Goal: Entertainment & Leisure: Consume media (video, audio)

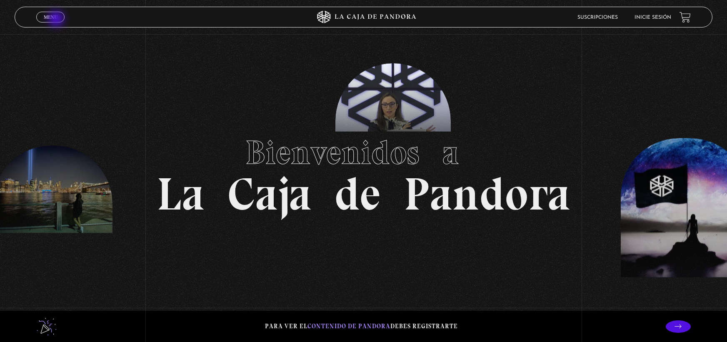
click at [57, 20] on span "Menu" at bounding box center [51, 17] width 14 height 5
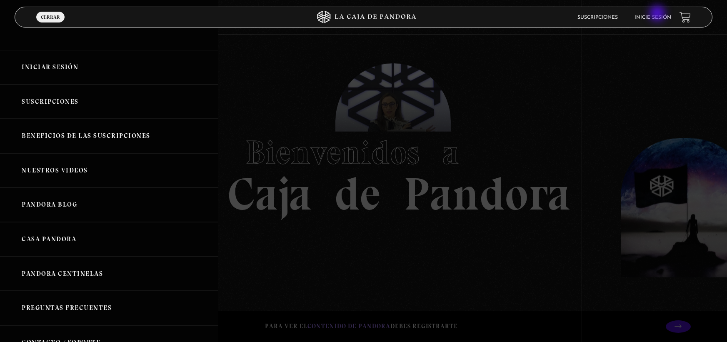
click at [658, 14] on li "Inicie sesión" at bounding box center [653, 17] width 37 height 13
click at [658, 15] on link "Inicie sesión" at bounding box center [653, 17] width 37 height 5
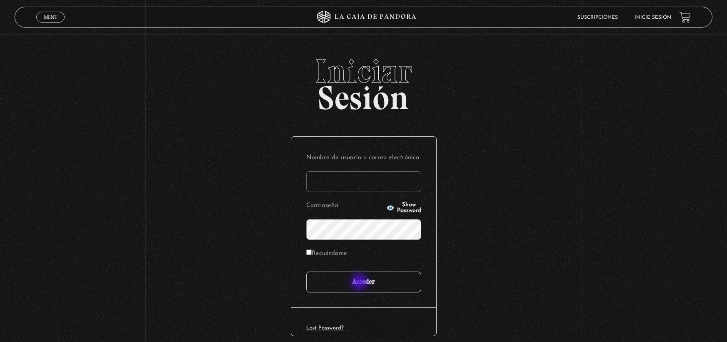
type input "nicolecalderoncr@gmail.com"
click at [360, 283] on input "Acceder" at bounding box center [363, 282] width 115 height 21
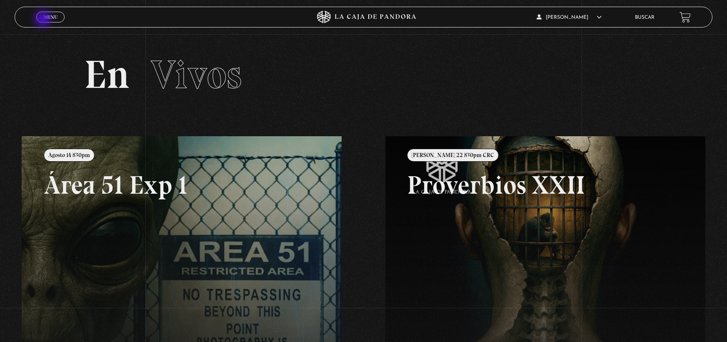
click at [44, 20] on span "Menu" at bounding box center [51, 17] width 14 height 5
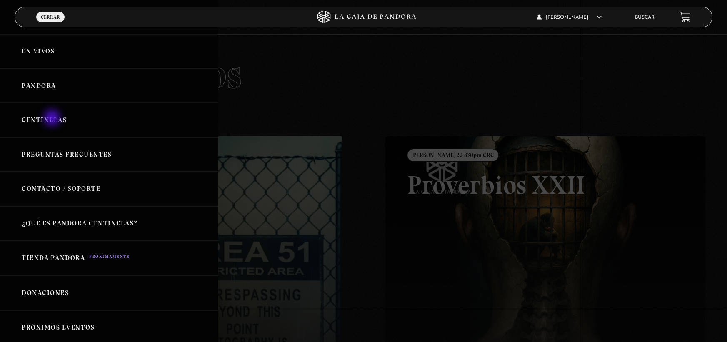
click at [53, 119] on link "Centinelas" at bounding box center [109, 120] width 218 height 35
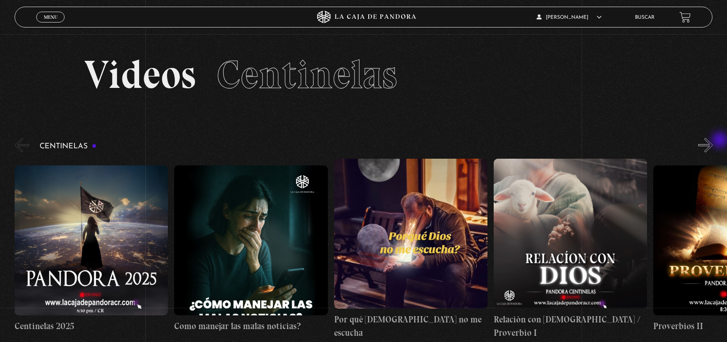
click at [720, 143] on div "Centinelas" at bounding box center [371, 237] width 712 height 203
click at [713, 145] on button "»" at bounding box center [705, 145] width 15 height 15
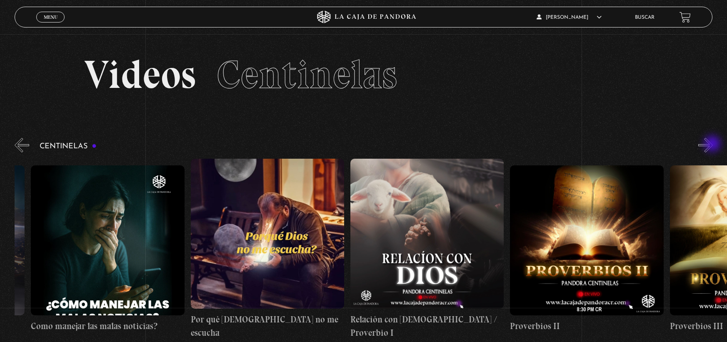
click at [713, 145] on button "»" at bounding box center [705, 145] width 15 height 15
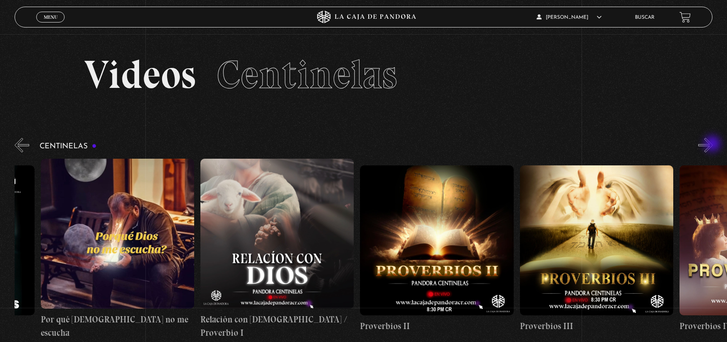
click at [713, 145] on button "»" at bounding box center [705, 145] width 15 height 15
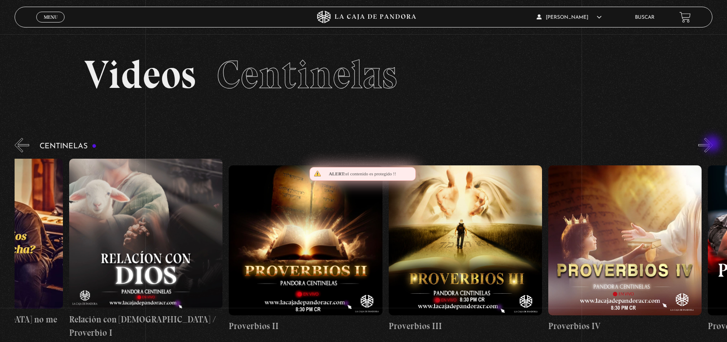
click at [713, 145] on button "»" at bounding box center [705, 145] width 15 height 15
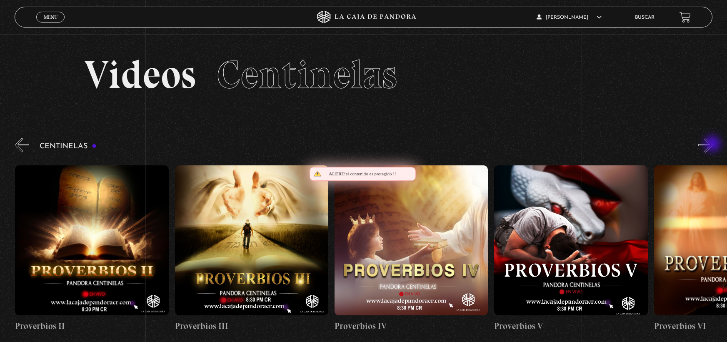
click at [713, 145] on button "»" at bounding box center [705, 145] width 15 height 15
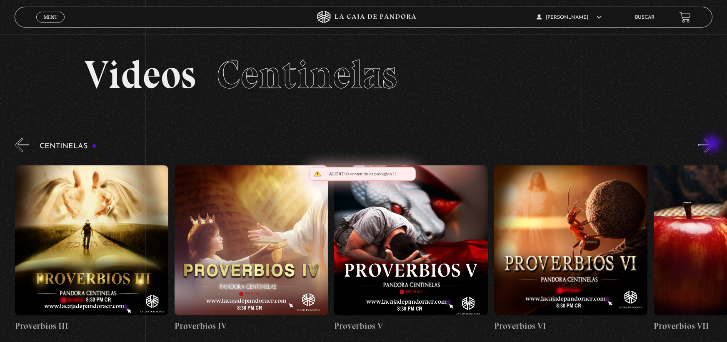
click at [713, 145] on button "»" at bounding box center [705, 145] width 15 height 15
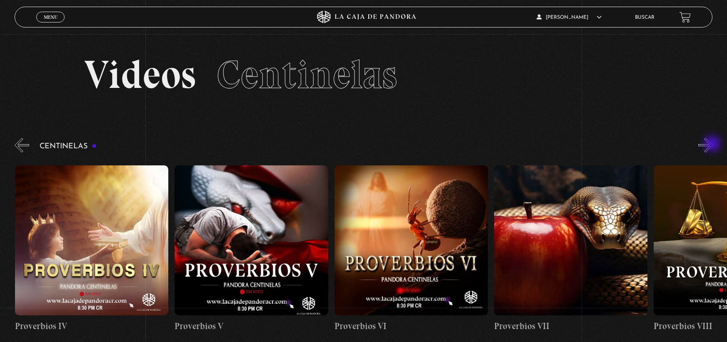
click at [713, 145] on button "»" at bounding box center [705, 145] width 15 height 15
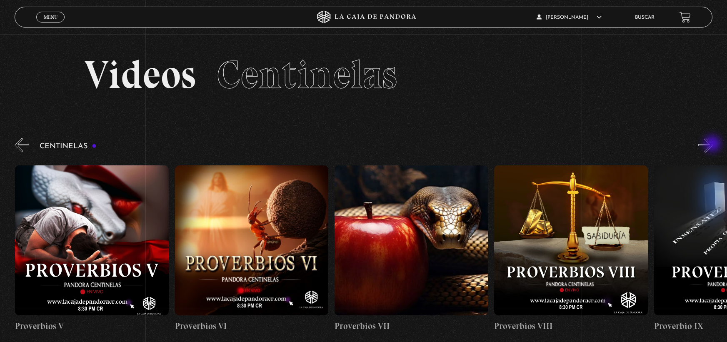
click at [713, 145] on button "»" at bounding box center [705, 145] width 15 height 15
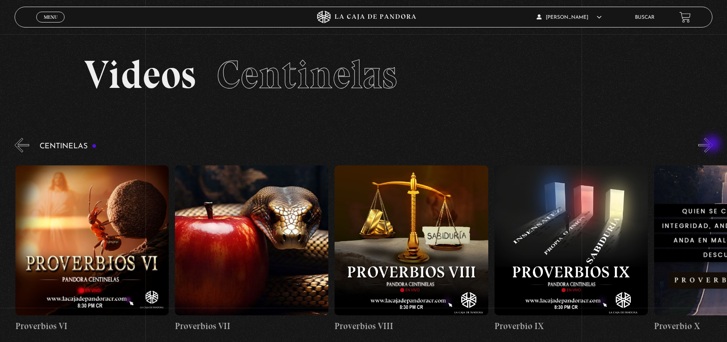
click at [713, 145] on button "»" at bounding box center [705, 145] width 15 height 15
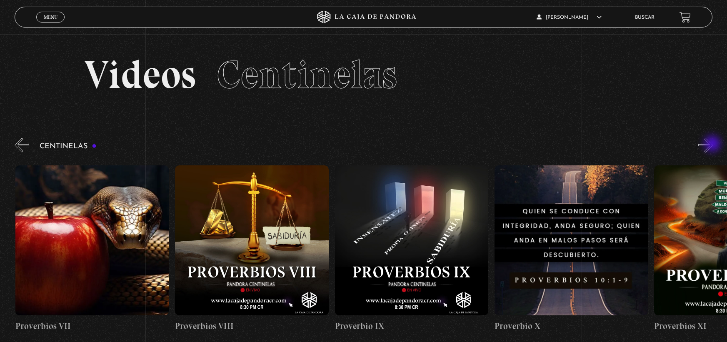
click at [713, 145] on button "»" at bounding box center [705, 145] width 15 height 15
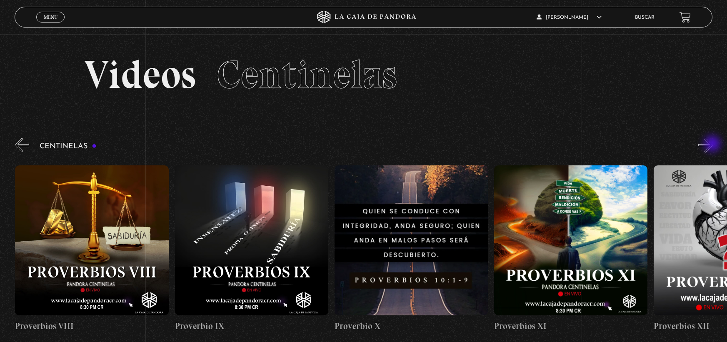
click at [713, 145] on button "»" at bounding box center [705, 145] width 15 height 15
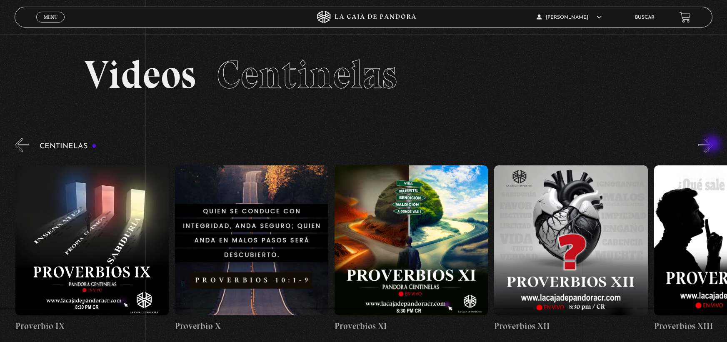
click at [713, 145] on button "»" at bounding box center [705, 145] width 15 height 15
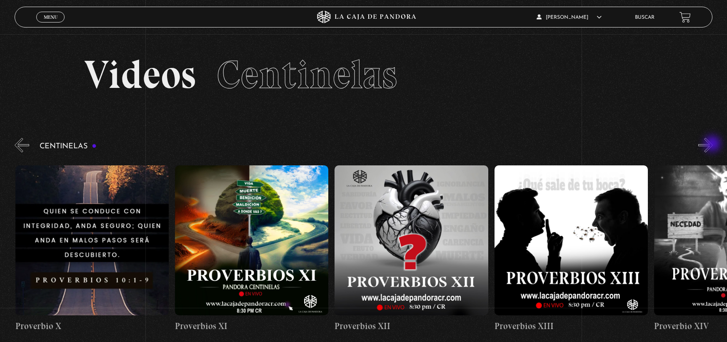
click at [713, 145] on button "»" at bounding box center [705, 145] width 15 height 15
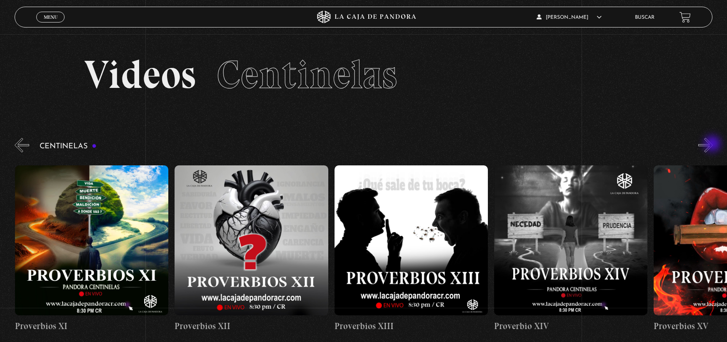
click at [713, 145] on button "»" at bounding box center [705, 145] width 15 height 15
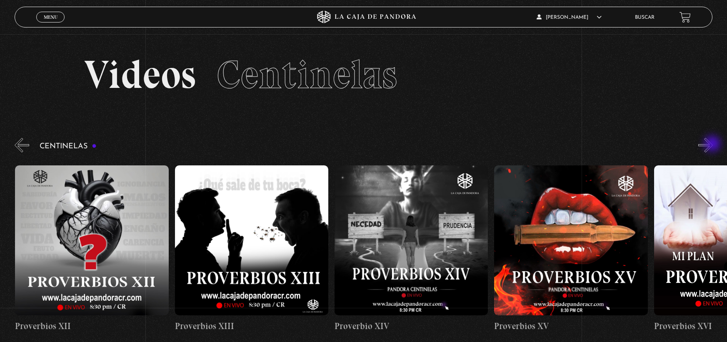
click at [713, 145] on button "»" at bounding box center [705, 145] width 15 height 15
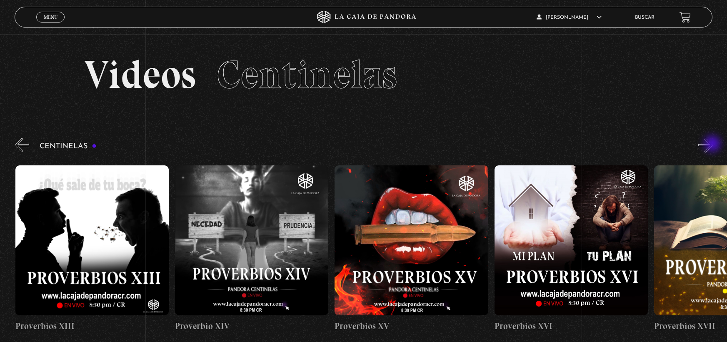
click at [713, 145] on button "»" at bounding box center [705, 145] width 15 height 15
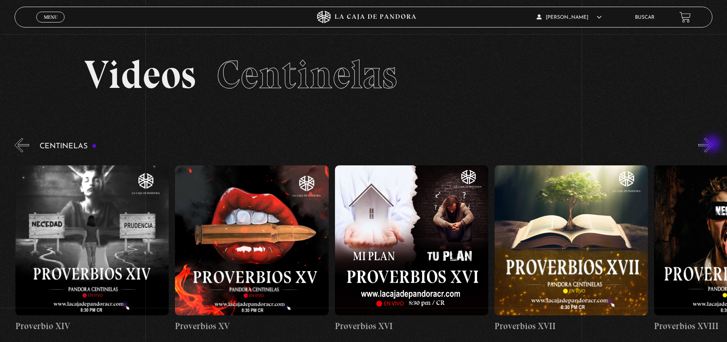
click at [713, 145] on button "»" at bounding box center [705, 145] width 15 height 15
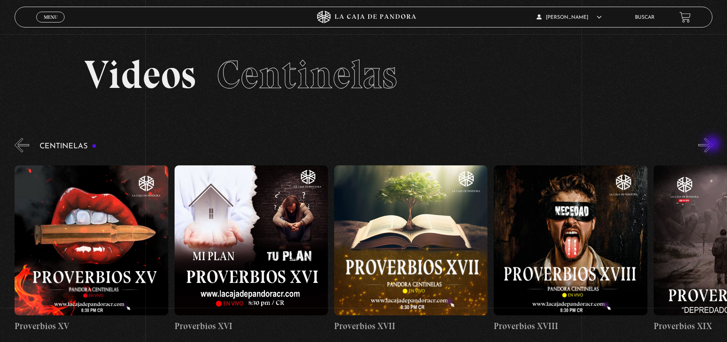
click at [713, 145] on button "»" at bounding box center [705, 145] width 15 height 15
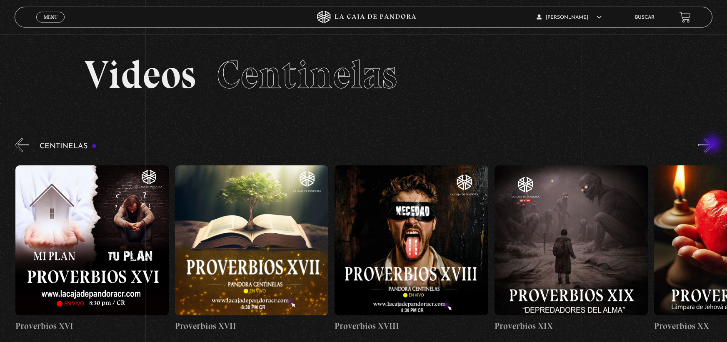
click at [713, 145] on button "»" at bounding box center [705, 145] width 15 height 15
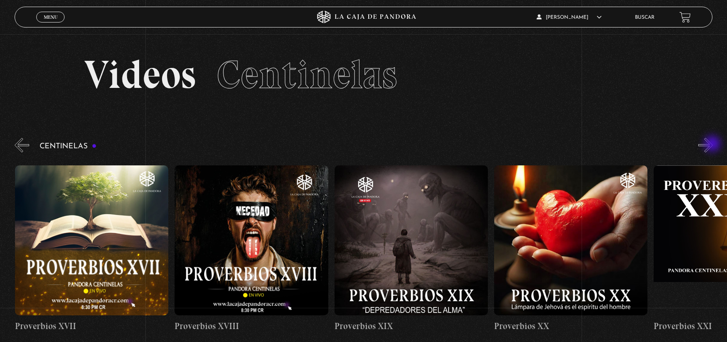
click at [713, 145] on button "»" at bounding box center [705, 145] width 15 height 15
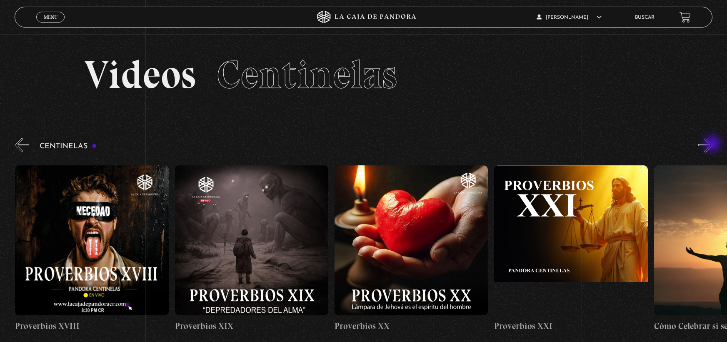
click at [713, 145] on button "»" at bounding box center [705, 145] width 15 height 15
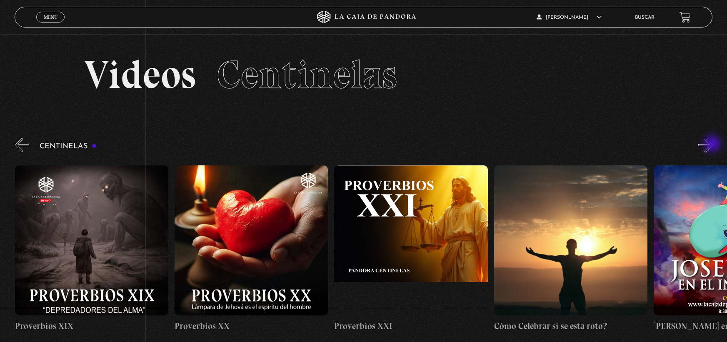
click at [713, 145] on button "»" at bounding box center [705, 145] width 15 height 15
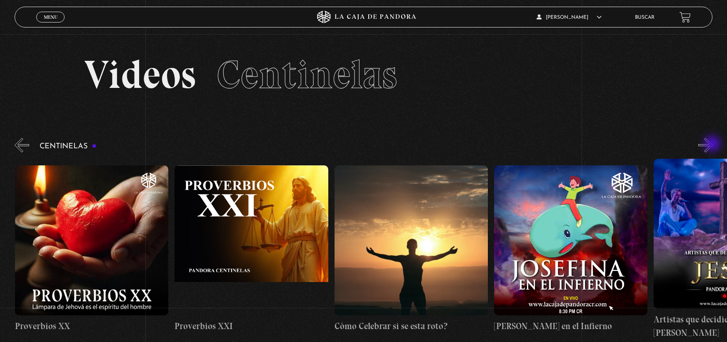
click at [713, 145] on button "»" at bounding box center [705, 145] width 15 height 15
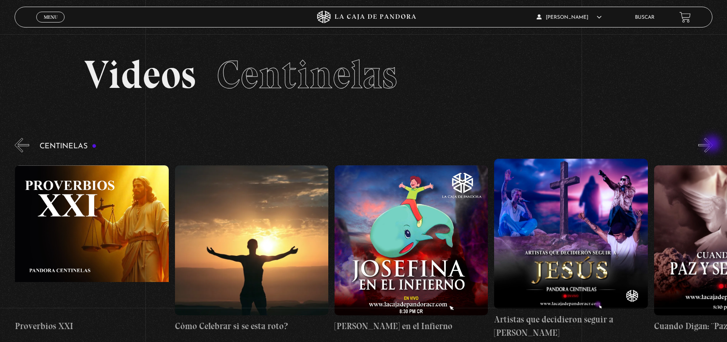
click at [713, 145] on button "»" at bounding box center [705, 145] width 15 height 15
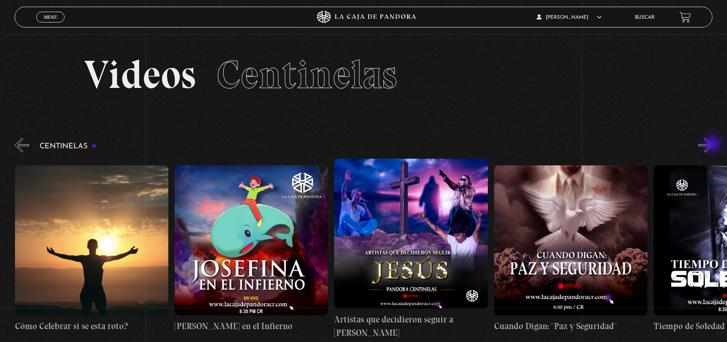
click at [713, 145] on button "»" at bounding box center [705, 145] width 15 height 15
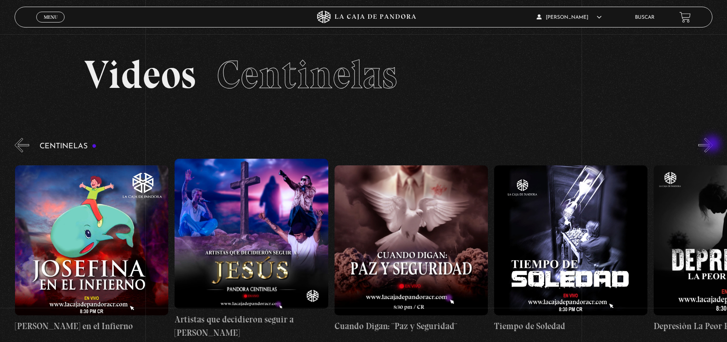
scroll to position [0, 3993]
click at [711, 146] on button "»" at bounding box center [705, 145] width 15 height 15
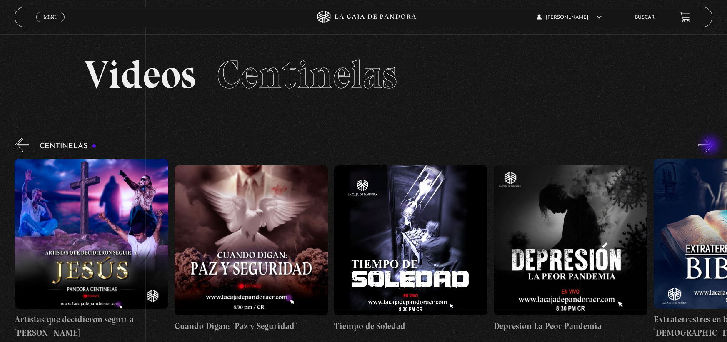
scroll to position [0, 4153]
click at [713, 144] on button "»" at bounding box center [705, 145] width 15 height 15
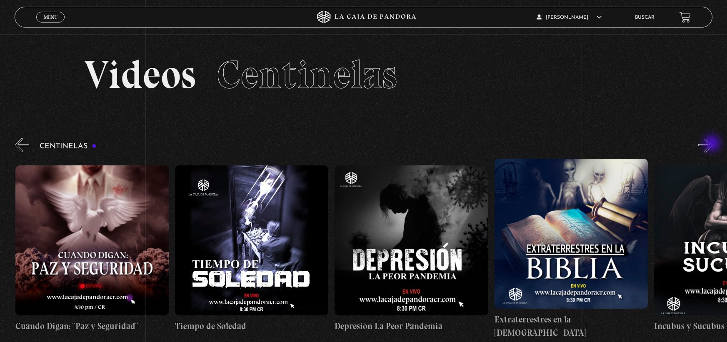
click at [713, 144] on button "»" at bounding box center [705, 145] width 15 height 15
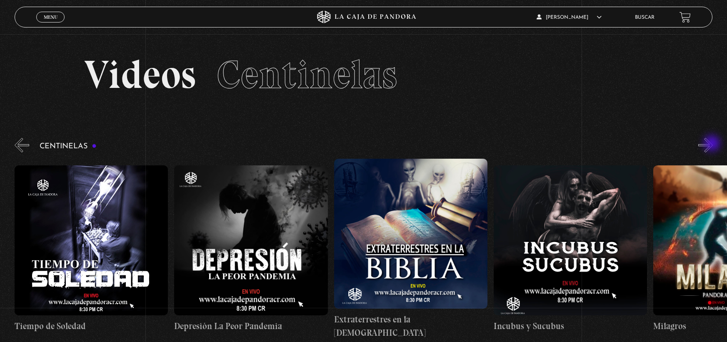
click at [713, 144] on button "»" at bounding box center [705, 145] width 15 height 15
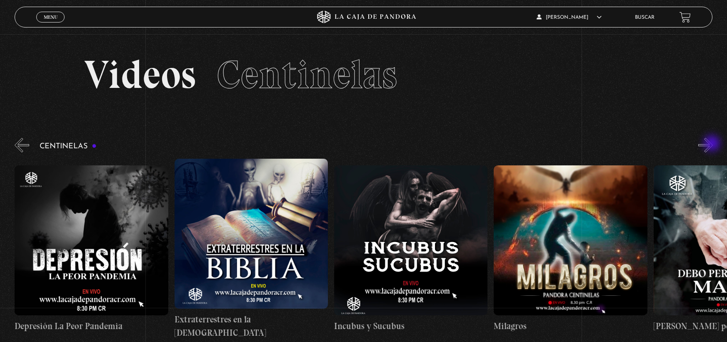
click at [713, 144] on button "»" at bounding box center [705, 145] width 15 height 15
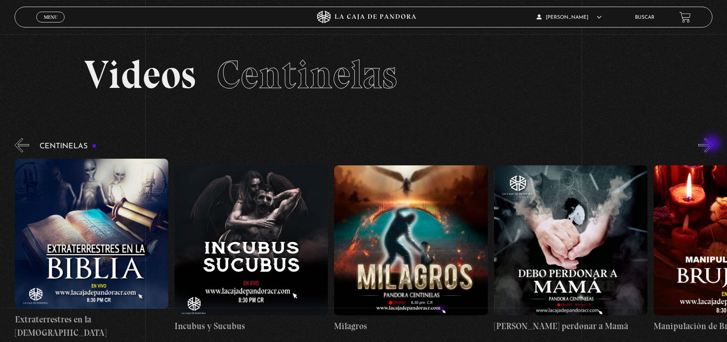
scroll to position [0, 4792]
click at [713, 144] on button "»" at bounding box center [705, 145] width 15 height 15
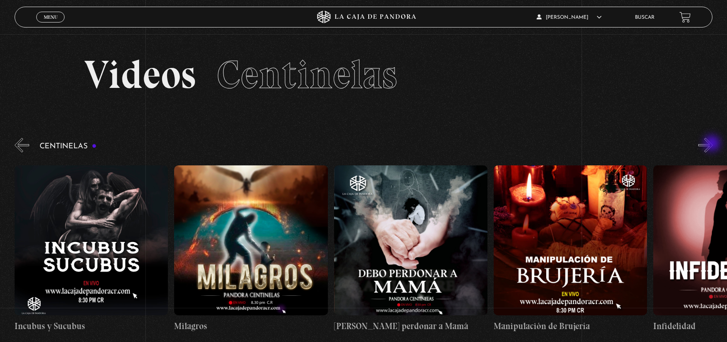
click at [713, 144] on button "»" at bounding box center [705, 145] width 15 height 15
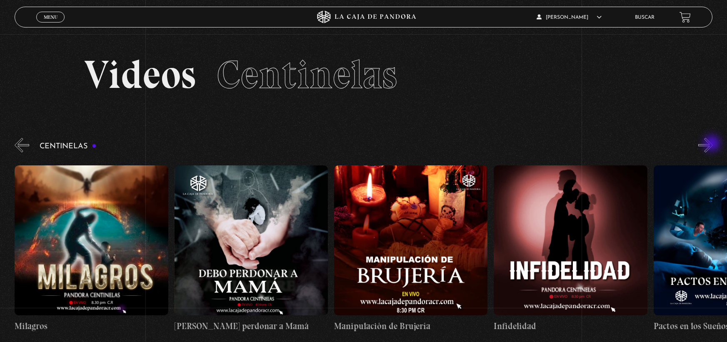
click at [713, 144] on button "»" at bounding box center [705, 145] width 15 height 15
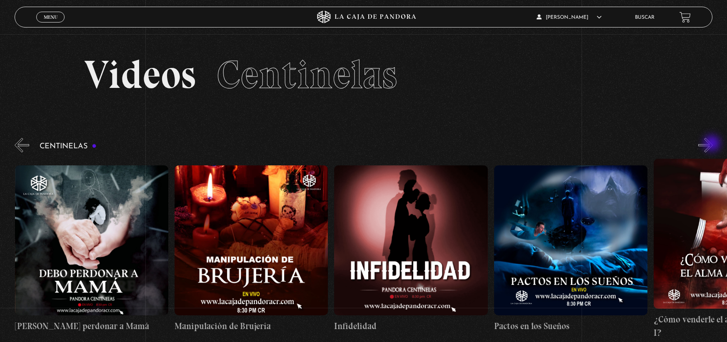
click at [713, 144] on button "»" at bounding box center [705, 145] width 15 height 15
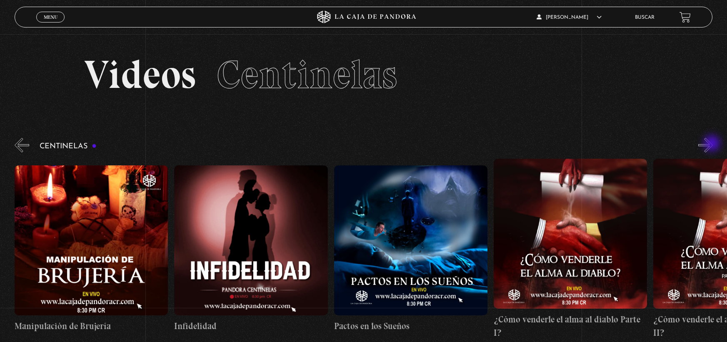
click at [713, 144] on button "»" at bounding box center [705, 145] width 15 height 15
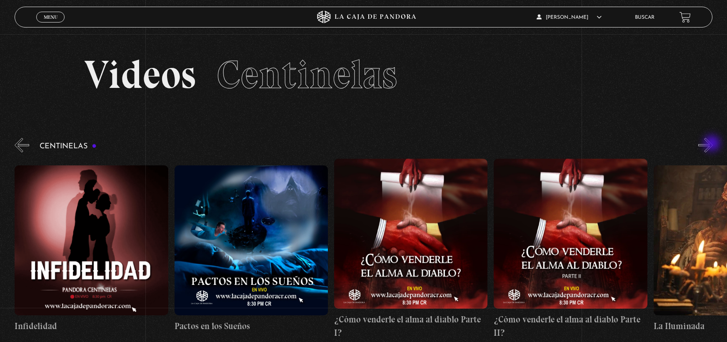
click at [713, 144] on button "»" at bounding box center [705, 145] width 15 height 15
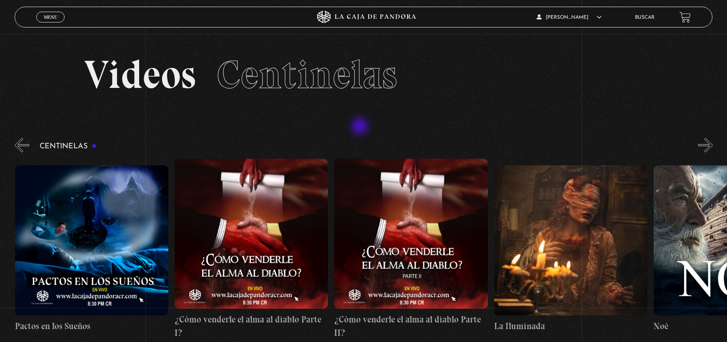
scroll to position [0, 5750]
click at [57, 26] on div "Menu Cerrar" at bounding box center [145, 17] width 218 height 20
click at [56, 22] on link "Menu Cerrar" at bounding box center [50, 17] width 28 height 11
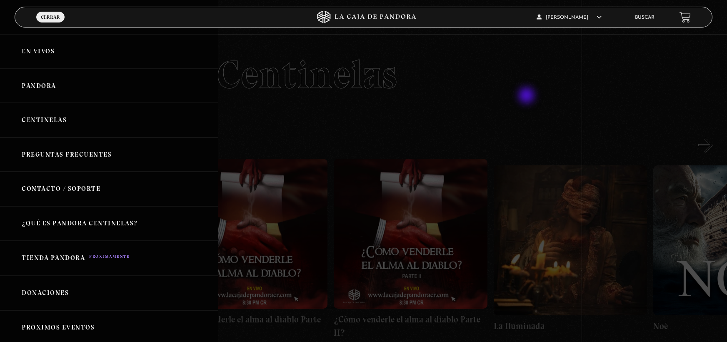
click at [527, 96] on div at bounding box center [363, 171] width 727 height 342
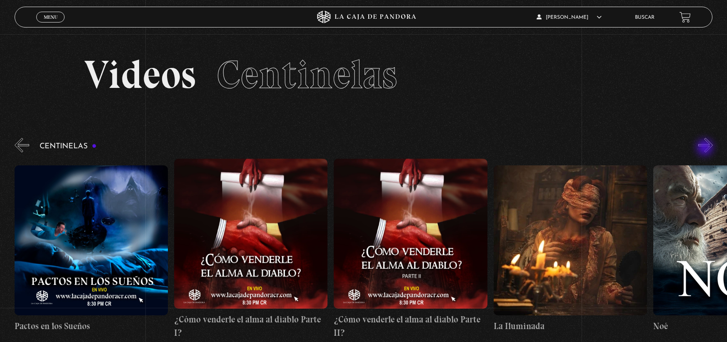
click at [706, 148] on button "»" at bounding box center [705, 145] width 15 height 15
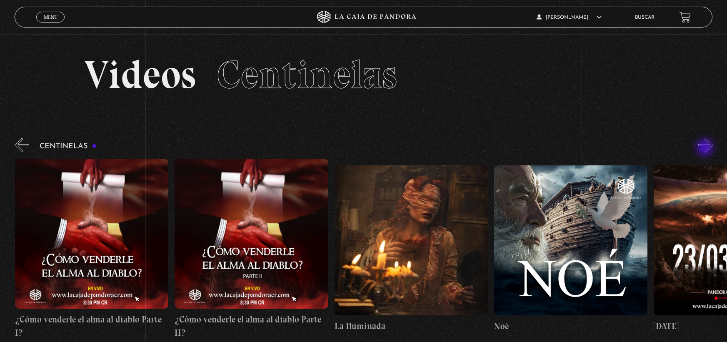
click at [706, 148] on button "»" at bounding box center [705, 145] width 15 height 15
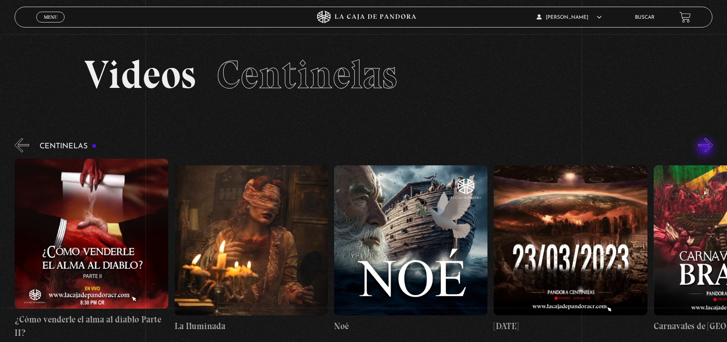
click at [706, 148] on button "»" at bounding box center [705, 145] width 15 height 15
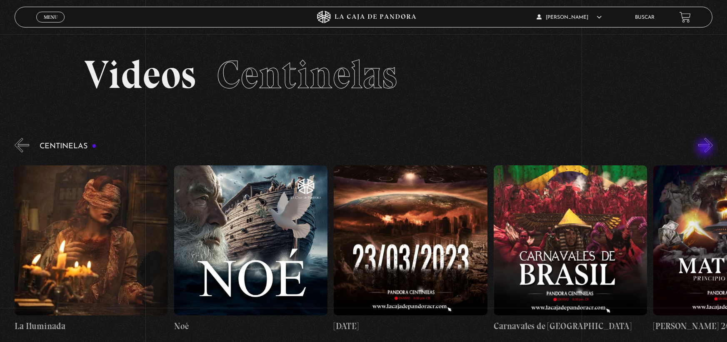
click at [706, 148] on button "»" at bounding box center [705, 145] width 15 height 15
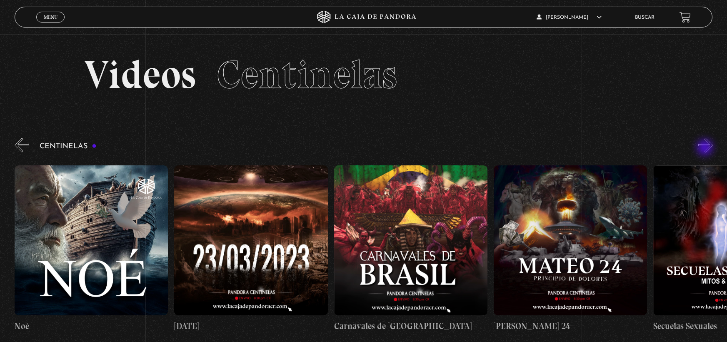
click at [706, 148] on button "»" at bounding box center [705, 145] width 15 height 15
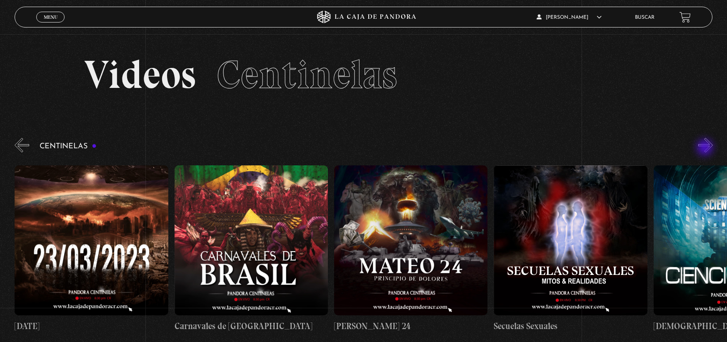
click at [706, 148] on button "»" at bounding box center [705, 145] width 15 height 15
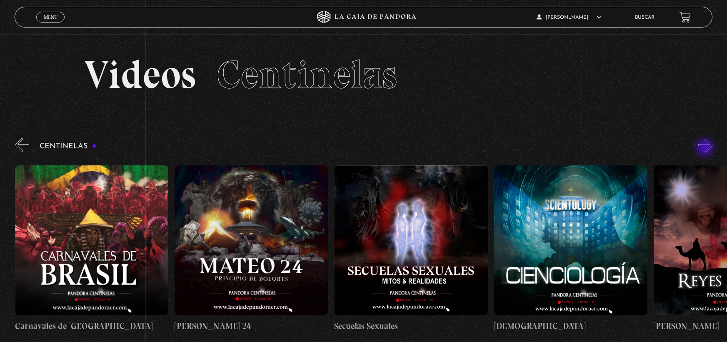
scroll to position [0, 6708]
click at [706, 148] on button "»" at bounding box center [705, 145] width 15 height 15
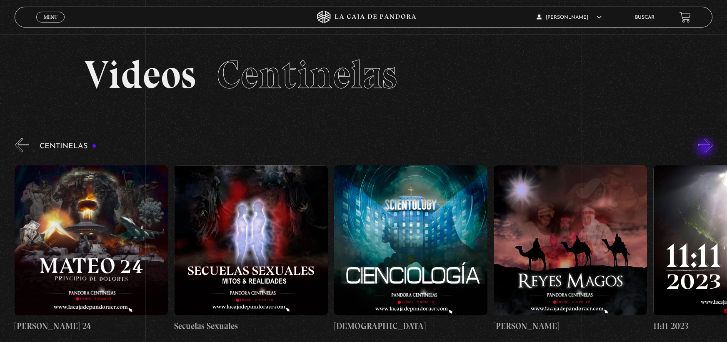
click at [706, 148] on button "»" at bounding box center [705, 145] width 15 height 15
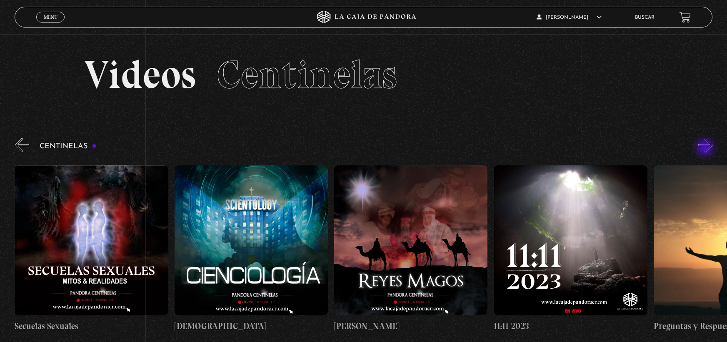
scroll to position [0, 7028]
click at [706, 148] on button "»" at bounding box center [705, 145] width 15 height 15
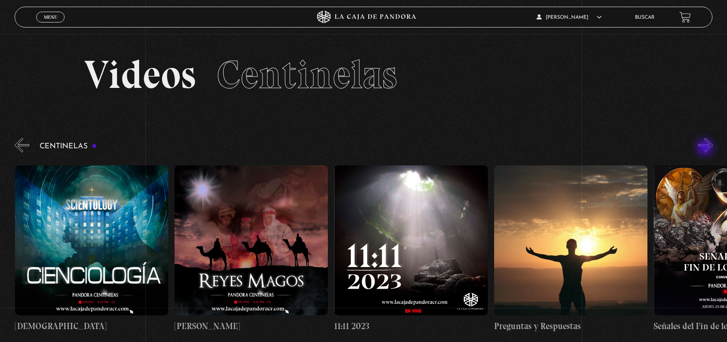
click at [706, 148] on button "»" at bounding box center [705, 145] width 15 height 15
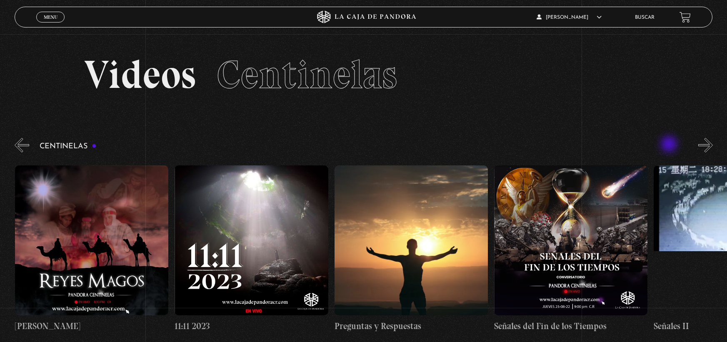
scroll to position [0, 7347]
click at [55, 19] on span "Menu" at bounding box center [51, 17] width 14 height 5
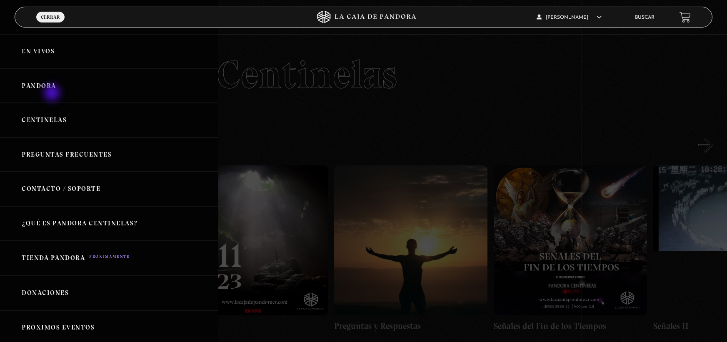
click at [53, 94] on link "Pandora" at bounding box center [109, 86] width 218 height 35
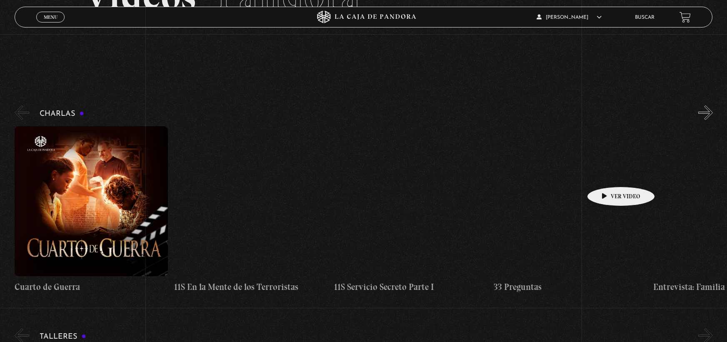
scroll to position [83, 0]
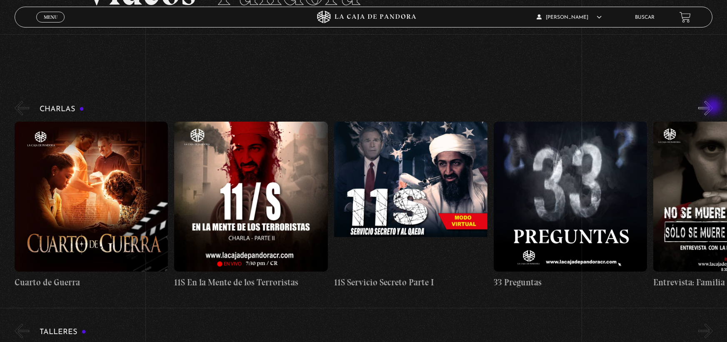
click at [713, 107] on button "»" at bounding box center [705, 108] width 15 height 15
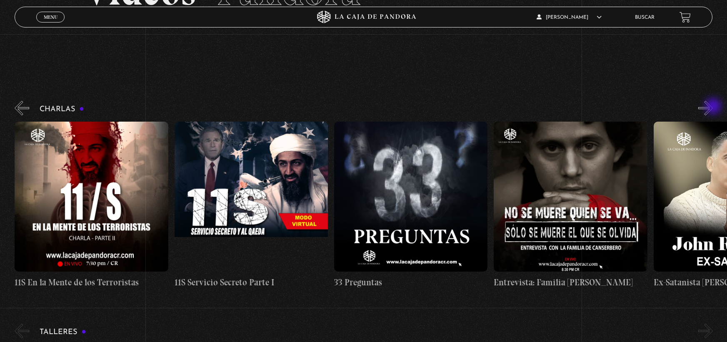
click at [713, 107] on button "»" at bounding box center [705, 108] width 15 height 15
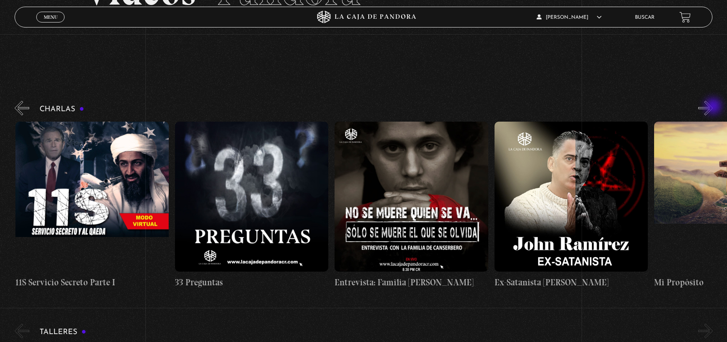
click at [713, 107] on button "»" at bounding box center [705, 108] width 15 height 15
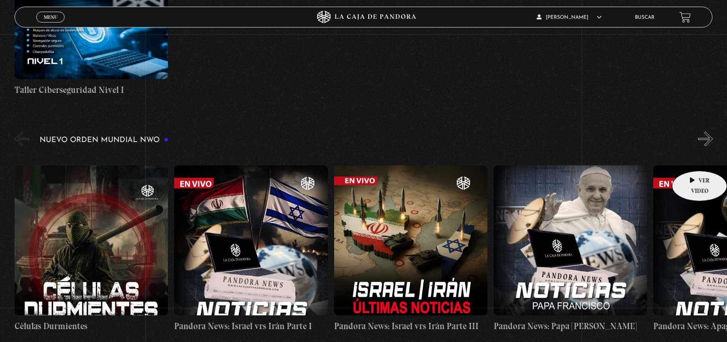
scroll to position [500, 0]
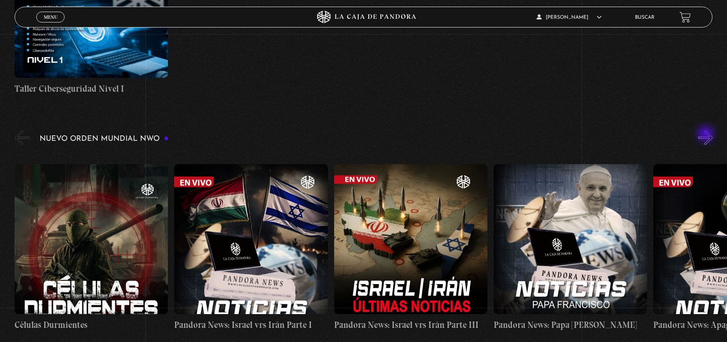
click at [707, 135] on button "»" at bounding box center [705, 137] width 15 height 15
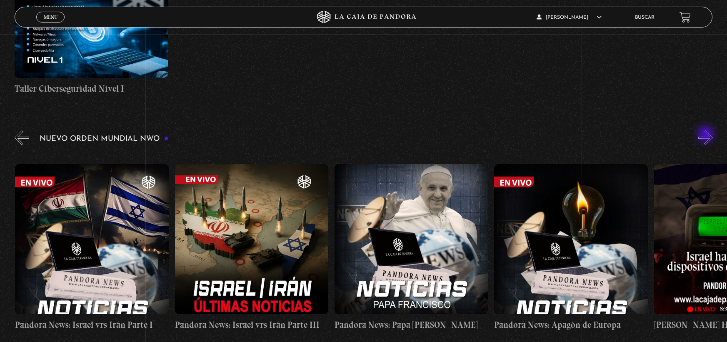
click at [707, 135] on button "»" at bounding box center [705, 137] width 15 height 15
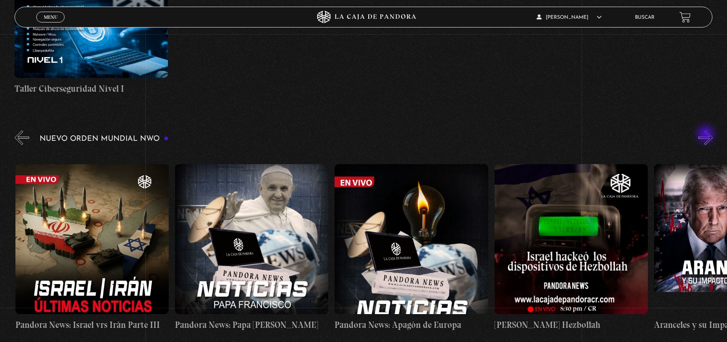
click at [707, 135] on button "»" at bounding box center [705, 137] width 15 height 15
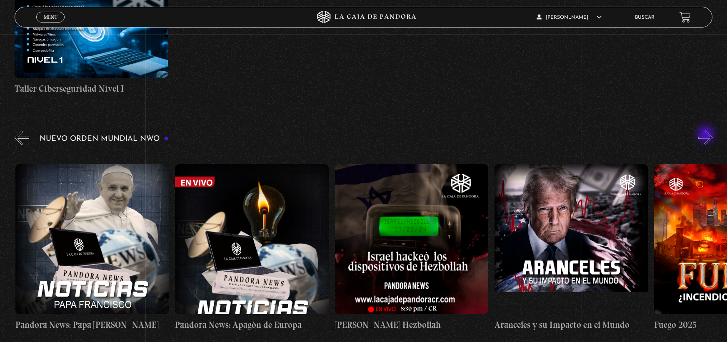
click at [707, 135] on button "»" at bounding box center [705, 137] width 15 height 15
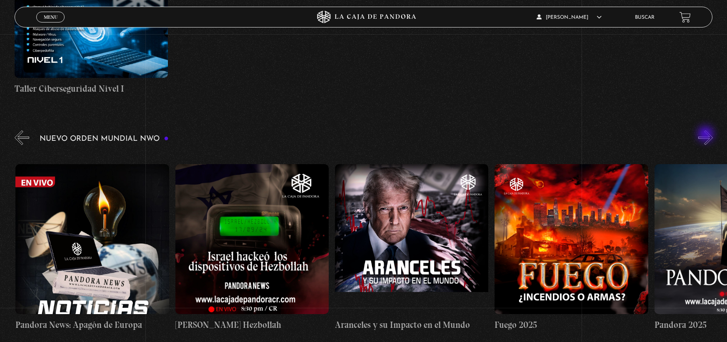
click at [707, 135] on button "»" at bounding box center [705, 137] width 15 height 15
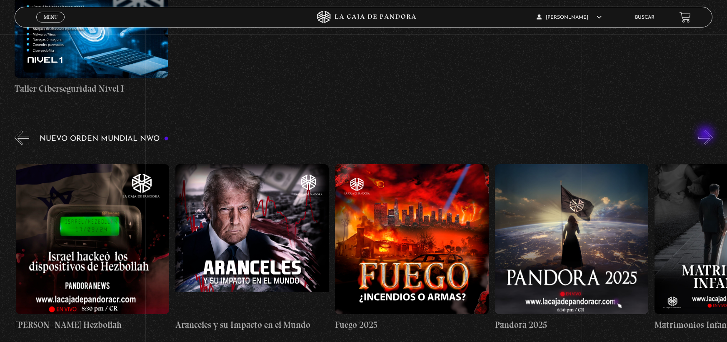
click at [707, 135] on button "»" at bounding box center [705, 137] width 15 height 15
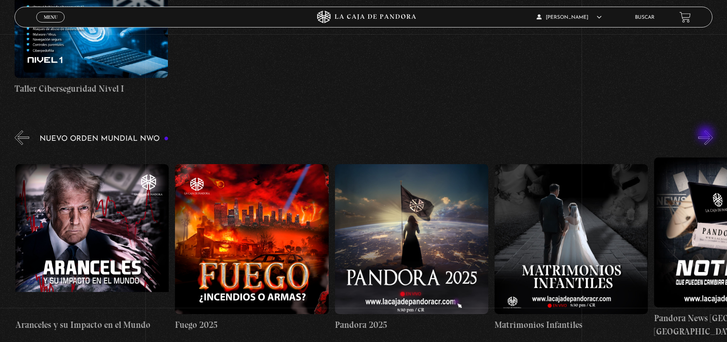
click at [707, 135] on button "»" at bounding box center [705, 137] width 15 height 15
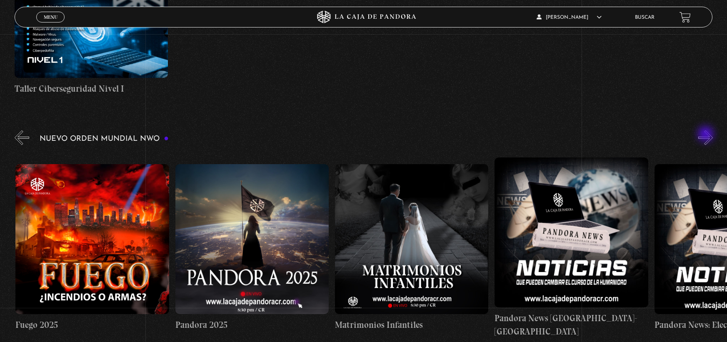
click at [707, 135] on button "»" at bounding box center [705, 137] width 15 height 15
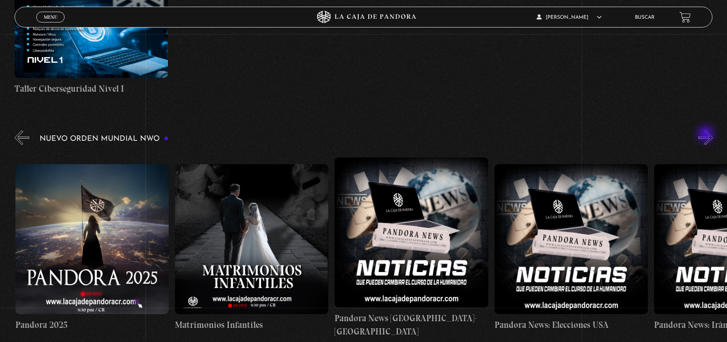
click at [707, 135] on button "»" at bounding box center [705, 137] width 15 height 15
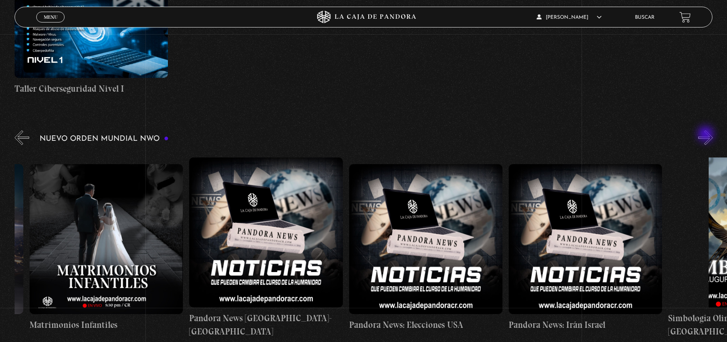
click at [707, 135] on button "»" at bounding box center [705, 137] width 15 height 15
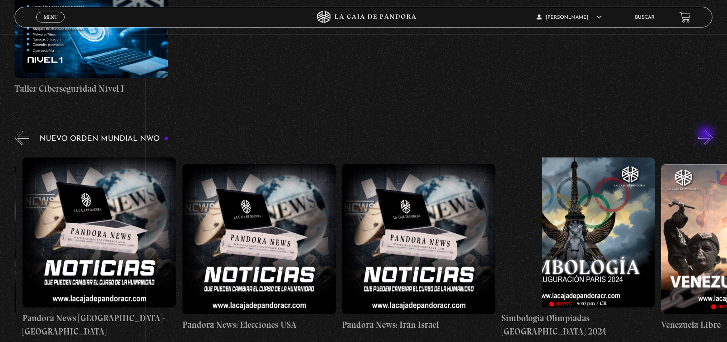
click at [707, 135] on button "»" at bounding box center [705, 137] width 15 height 15
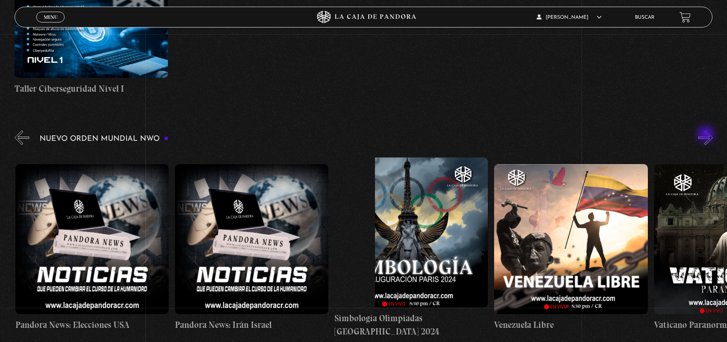
click at [707, 135] on button "»" at bounding box center [705, 137] width 15 height 15
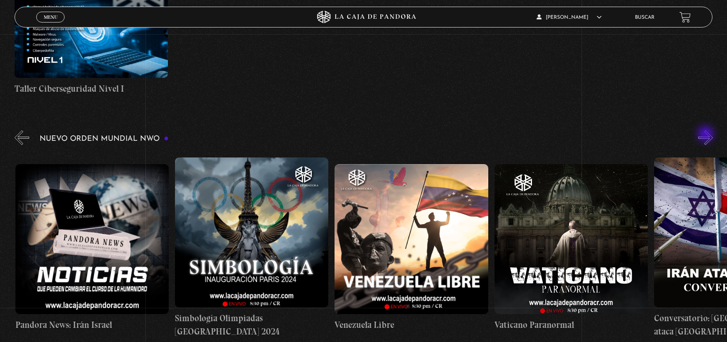
click at [707, 135] on button "»" at bounding box center [705, 137] width 15 height 15
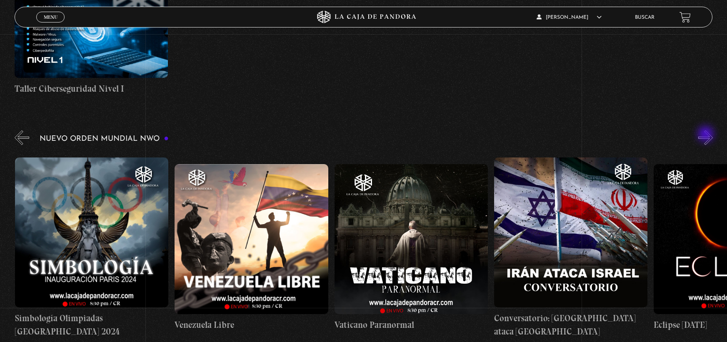
click at [707, 135] on button "»" at bounding box center [705, 137] width 15 height 15
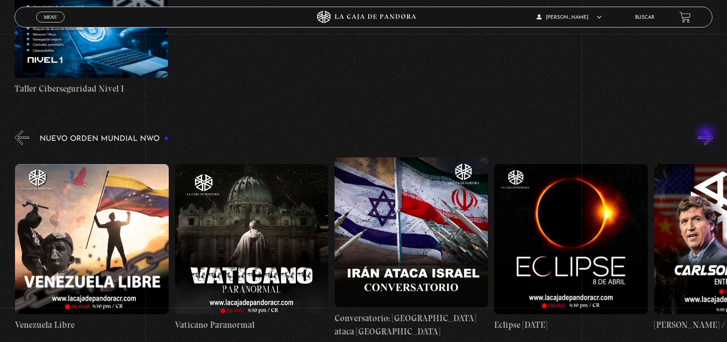
click at [707, 135] on button "»" at bounding box center [705, 137] width 15 height 15
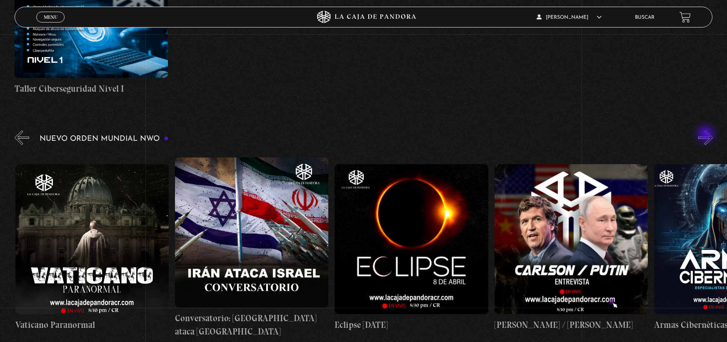
click at [707, 135] on button "»" at bounding box center [705, 137] width 15 height 15
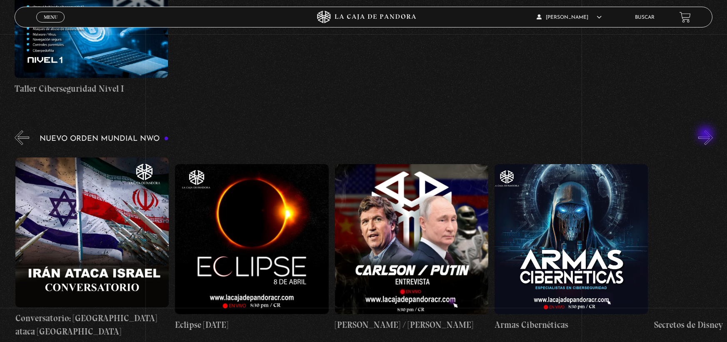
click at [707, 135] on button "»" at bounding box center [705, 137] width 15 height 15
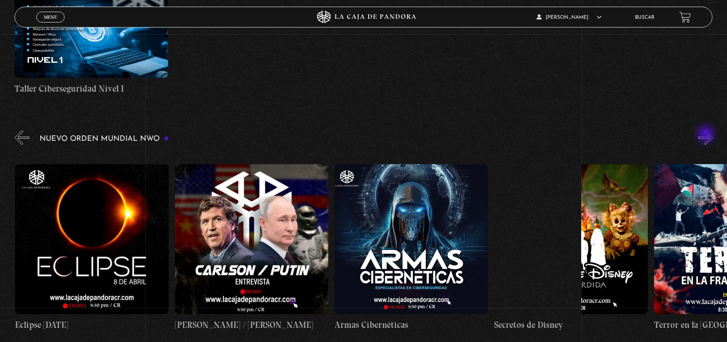
click at [707, 135] on button "»" at bounding box center [705, 137] width 15 height 15
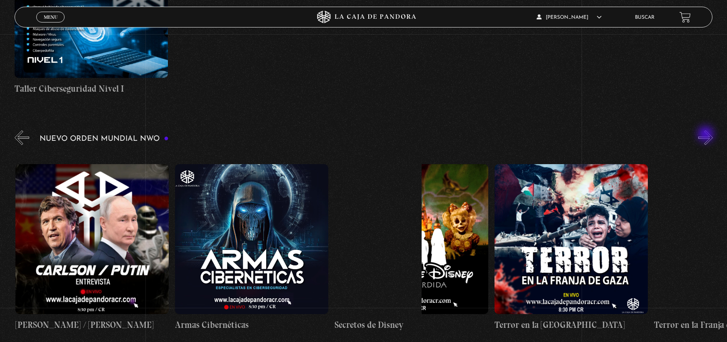
click at [707, 135] on button "»" at bounding box center [705, 137] width 15 height 15
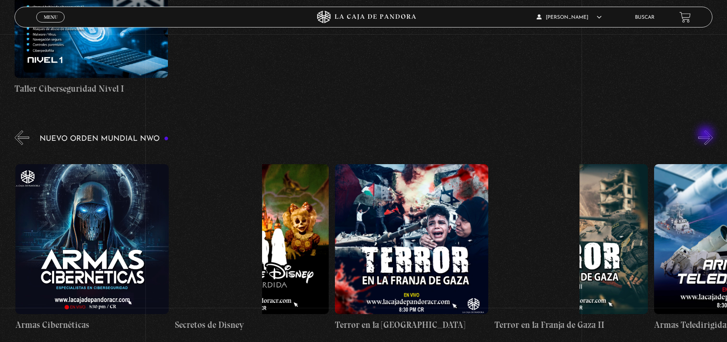
click at [707, 135] on button "»" at bounding box center [705, 137] width 15 height 15
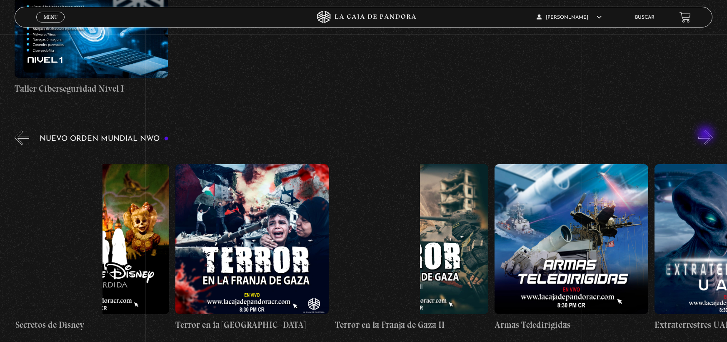
click at [707, 135] on button "»" at bounding box center [705, 137] width 15 height 15
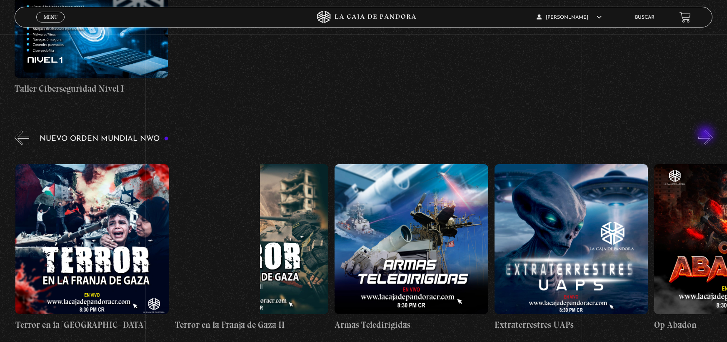
click at [707, 135] on button "»" at bounding box center [705, 137] width 15 height 15
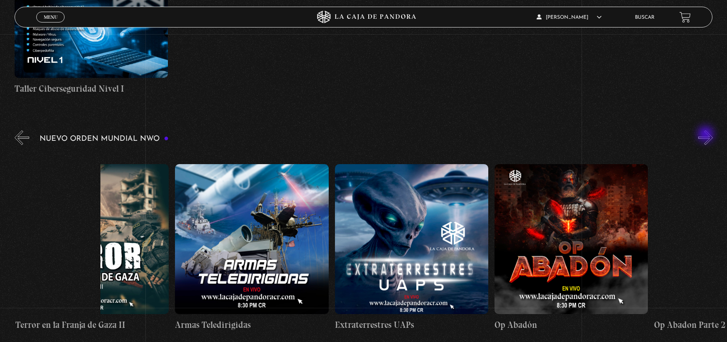
click at [707, 135] on button "»" at bounding box center [705, 137] width 15 height 15
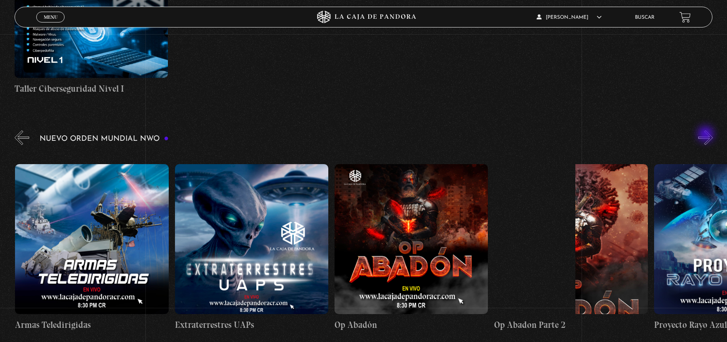
click at [707, 135] on button "»" at bounding box center [705, 137] width 15 height 15
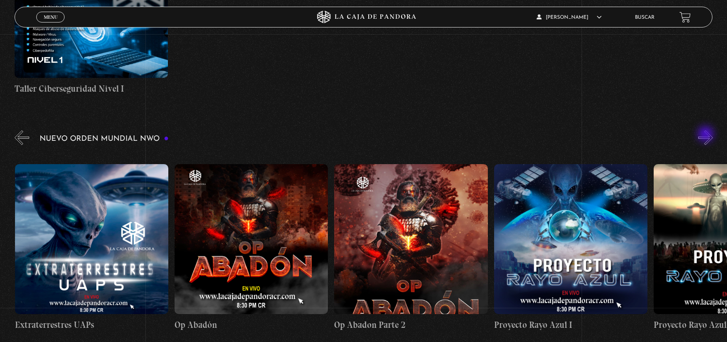
scroll to position [0, 3833]
click at [235, 216] on figure at bounding box center [250, 239] width 153 height 150
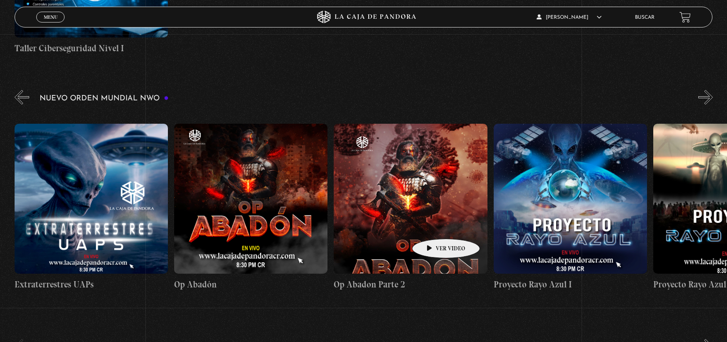
scroll to position [542, 0]
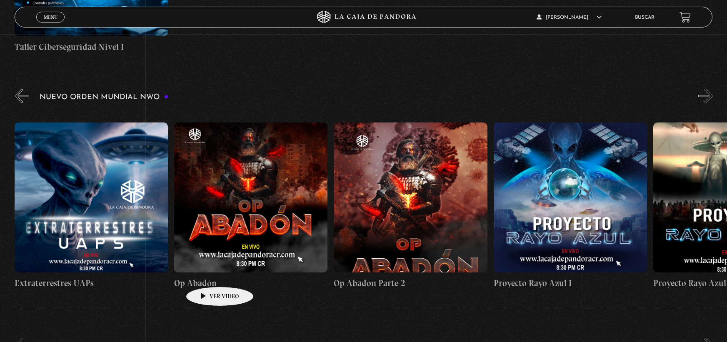
click at [207, 277] on h4 "Op Abadón" at bounding box center [250, 283] width 153 height 13
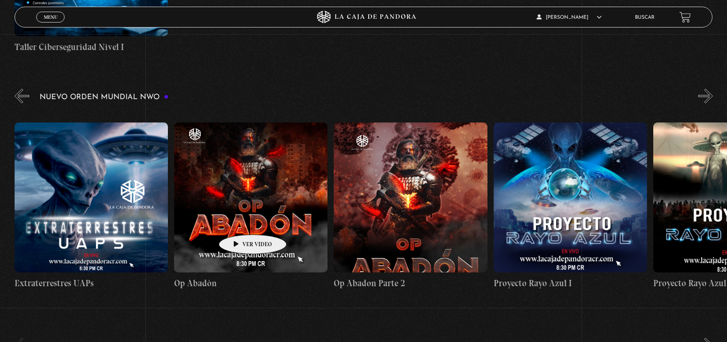
click at [240, 222] on figure at bounding box center [250, 197] width 153 height 150
